Goal: Task Accomplishment & Management: Complete application form

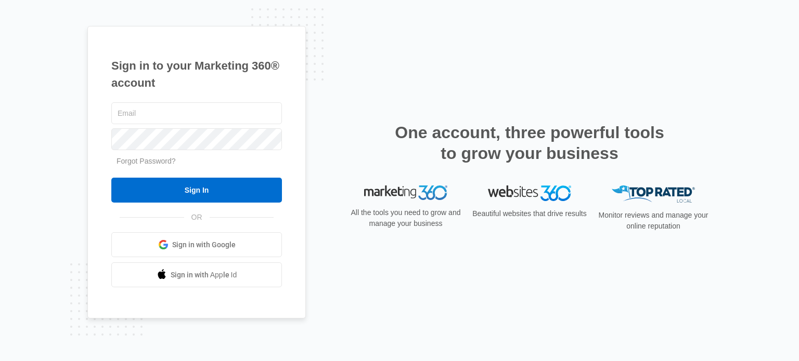
click at [205, 244] on span "Sign in with Google" at bounding box center [203, 245] width 63 height 11
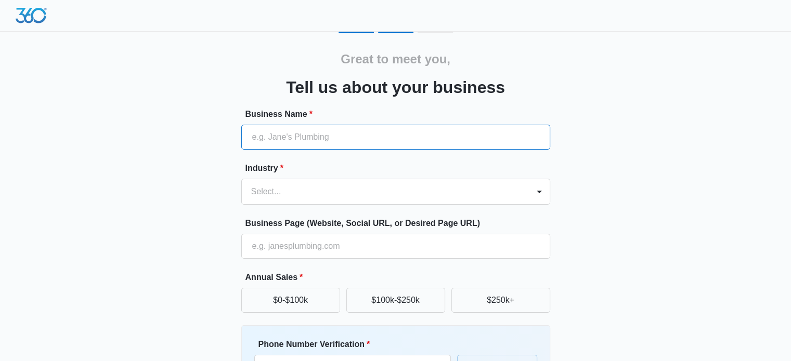
click at [314, 128] on input "Business Name *" at bounding box center [395, 137] width 309 height 25
type input "[PERSON_NAME]"
type input "07786952138"
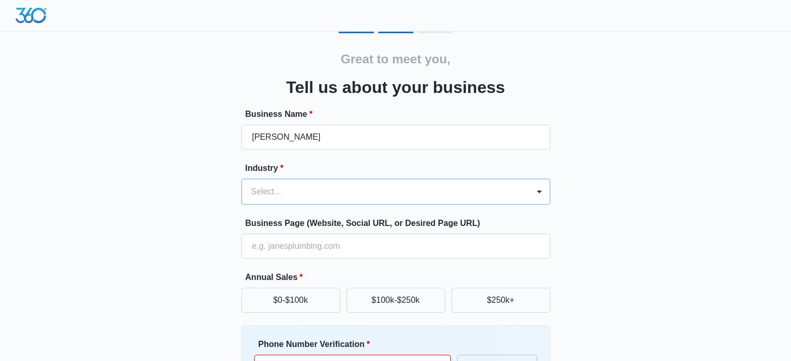
click at [279, 183] on div "Select..." at bounding box center [385, 191] width 287 height 25
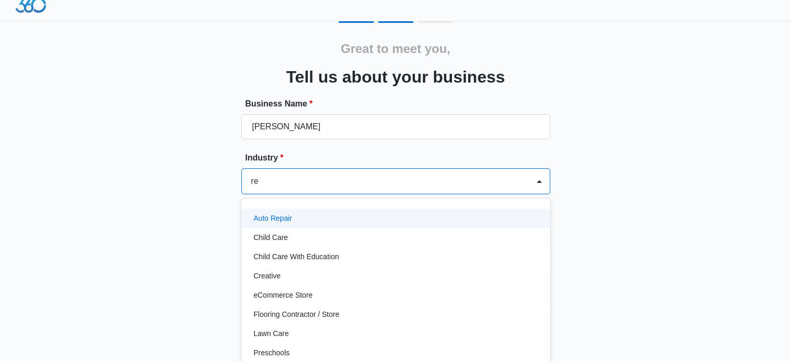
type input "rea"
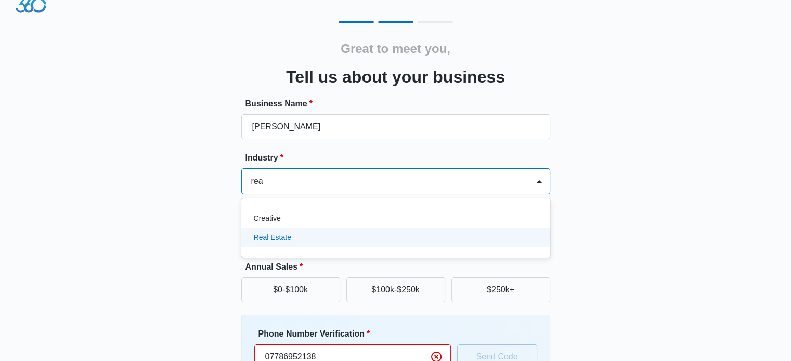
click at [293, 240] on div "Real Estate" at bounding box center [395, 237] width 282 height 11
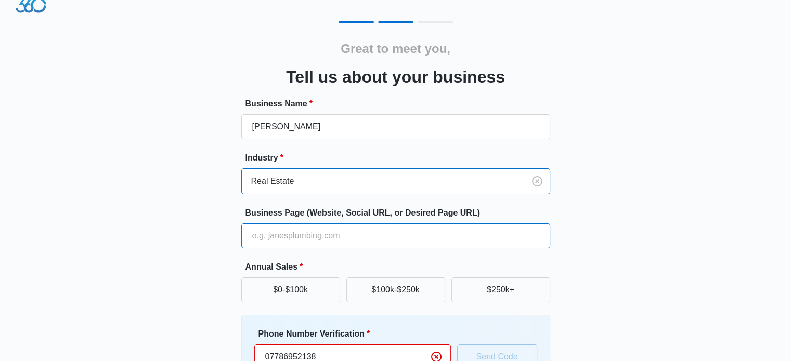
click at [286, 239] on input "Business Page (Website, Social URL, or Desired Page URL)" at bounding box center [395, 236] width 309 height 25
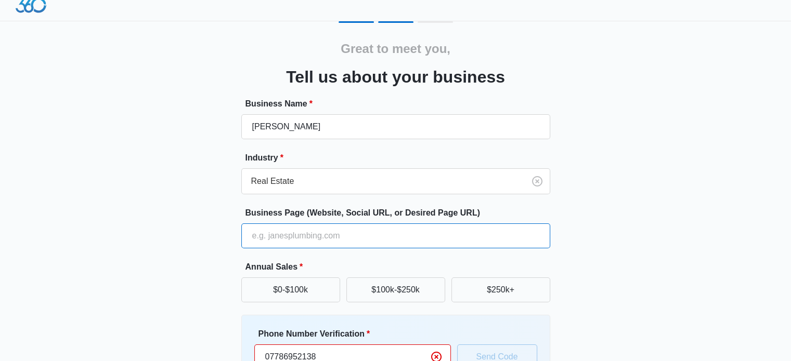
paste input "[URL][DOMAIN_NAME]"
type input "[URL][DOMAIN_NAME]"
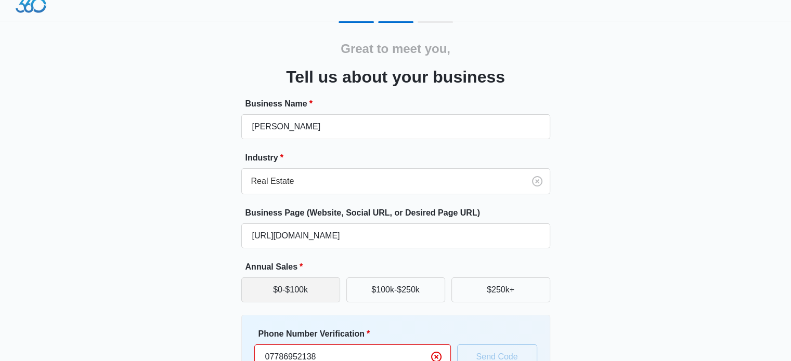
click at [257, 282] on button "$0-$100k" at bounding box center [290, 290] width 99 height 25
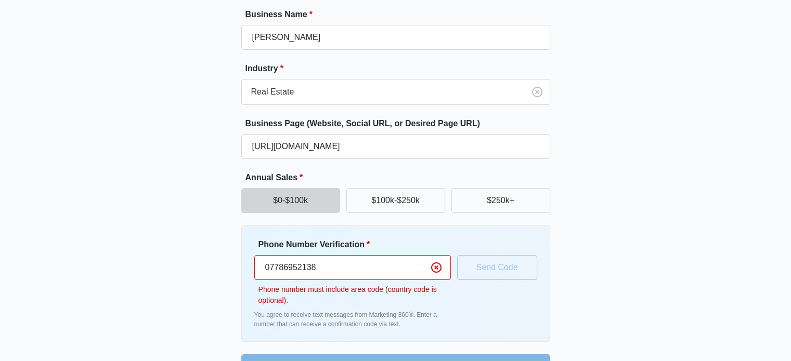
scroll to position [114, 0]
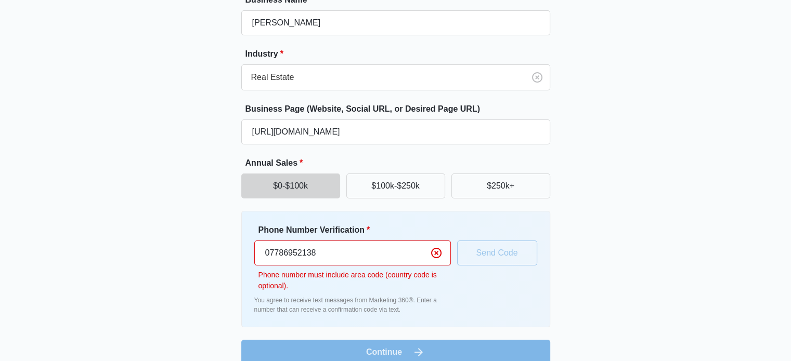
click at [337, 254] on input "07786952138" at bounding box center [352, 253] width 197 height 25
click at [333, 253] on input "07786952138" at bounding box center [352, 253] width 197 height 25
click at [332, 253] on input "07786952138" at bounding box center [352, 253] width 197 height 25
click at [308, 258] on input "07786952138" at bounding box center [352, 253] width 197 height 25
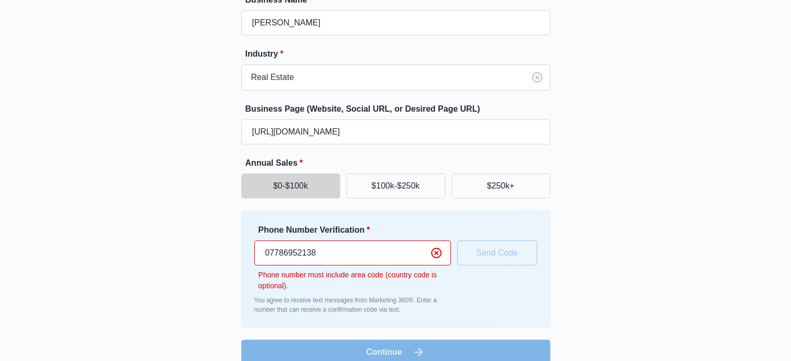
drag, startPoint x: 269, startPoint y: 253, endPoint x: 260, endPoint y: 252, distance: 9.4
click at [260, 252] on input "07786952138" at bounding box center [352, 253] width 197 height 25
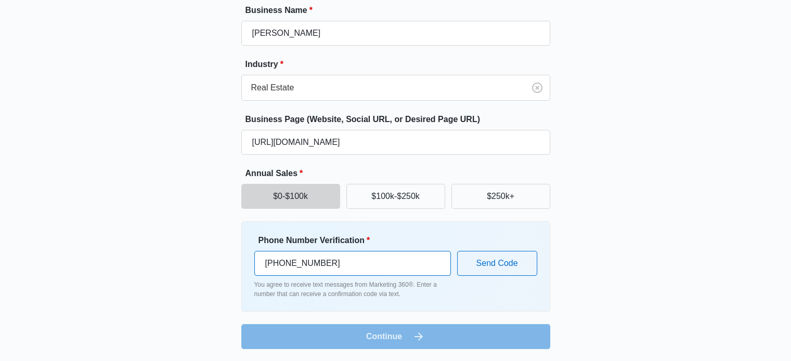
type input "[PHONE_NUMBER]"
click at [398, 338] on form "Business Name * [PERSON_NAME] Industry * Real Estate Business Page (Website, So…" at bounding box center [395, 176] width 309 height 345
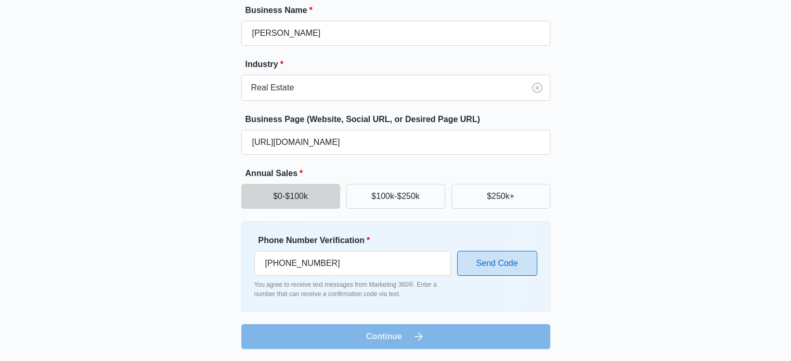
click at [488, 257] on button "Send Code" at bounding box center [497, 263] width 80 height 25
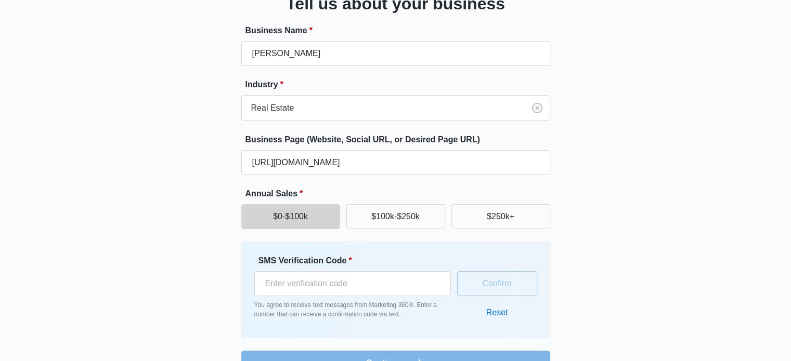
scroll to position [110, 0]
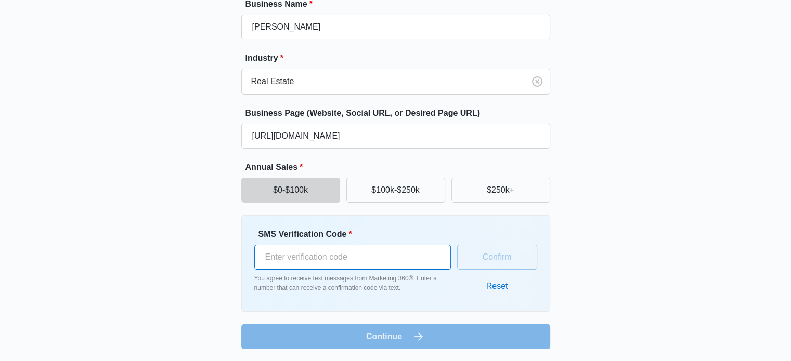
click at [334, 255] on input "SMS Verification Code *" at bounding box center [352, 257] width 197 height 25
click at [334, 265] on input "SMS Verification Code *" at bounding box center [352, 257] width 197 height 25
type input "2"
click at [357, 259] on input "2" at bounding box center [352, 257] width 197 height 25
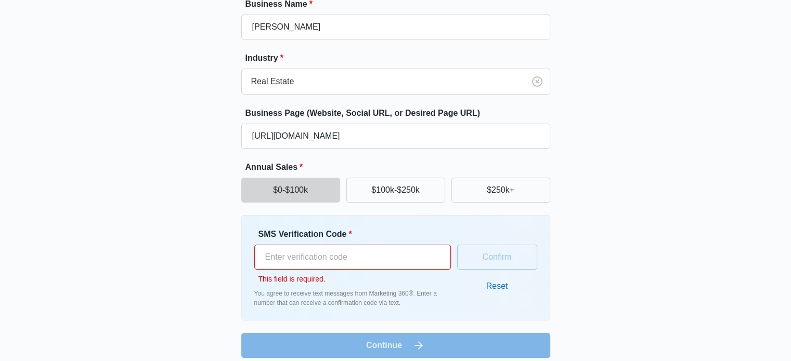
click at [303, 257] on input "SMS Verification Code *" at bounding box center [352, 257] width 197 height 25
